Goal: Check status: Check status

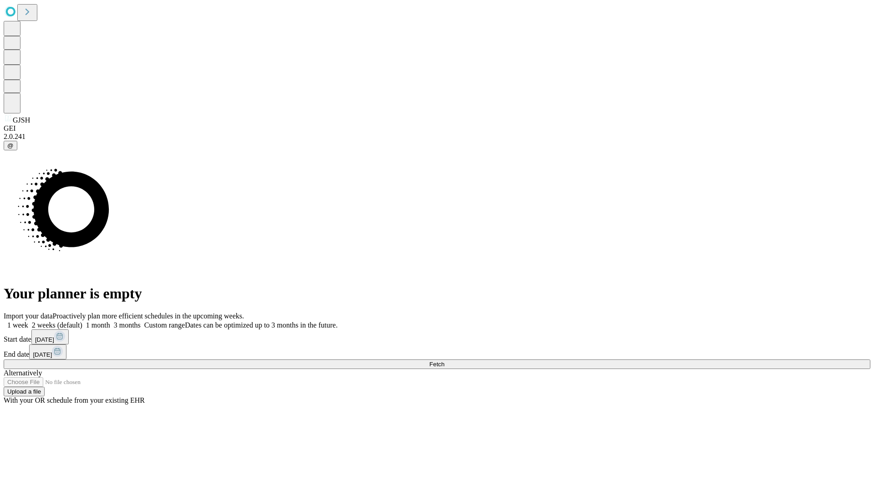
click at [444, 361] on span "Fetch" at bounding box center [436, 364] width 15 height 7
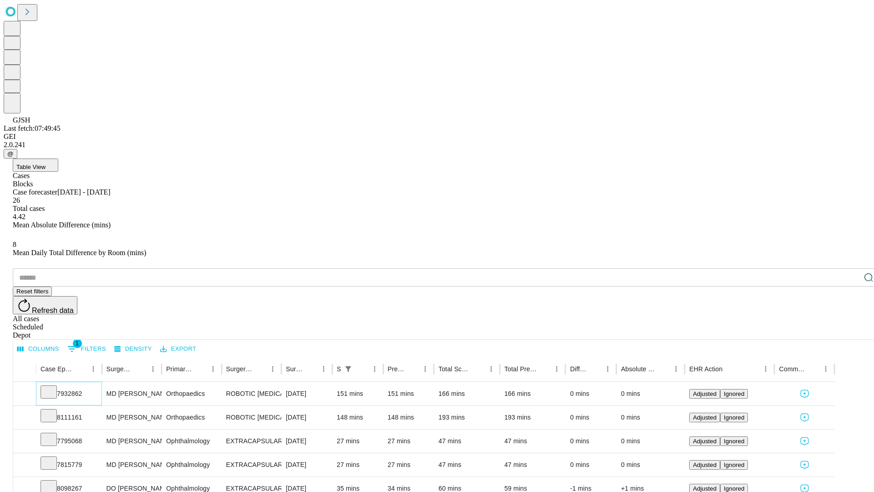
click at [53, 386] on icon at bounding box center [48, 390] width 9 height 9
